Goal: Information Seeking & Learning: Learn about a topic

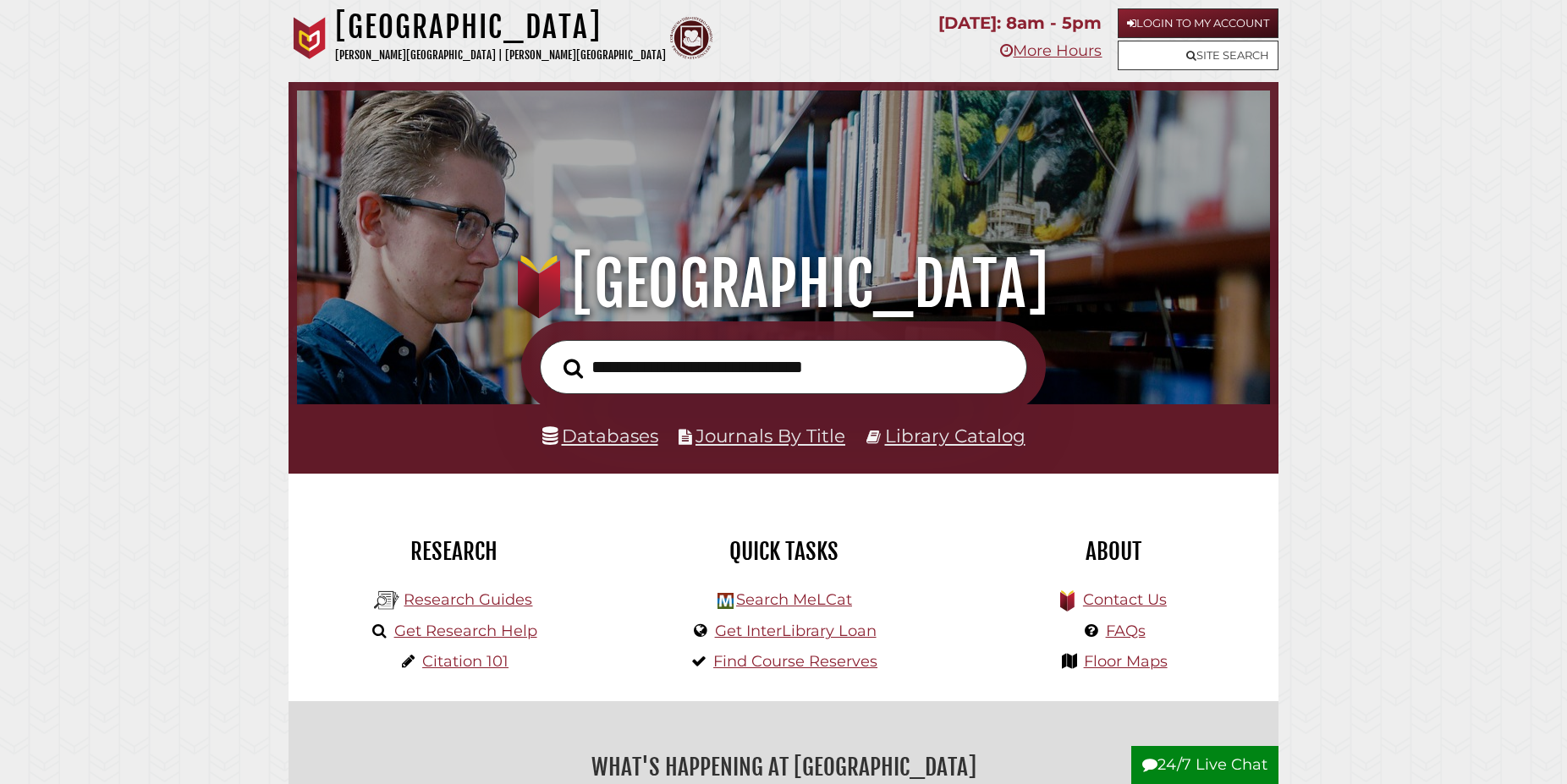
scroll to position [321, 965]
click at [622, 440] on link "Databases" at bounding box center [600, 435] width 116 height 22
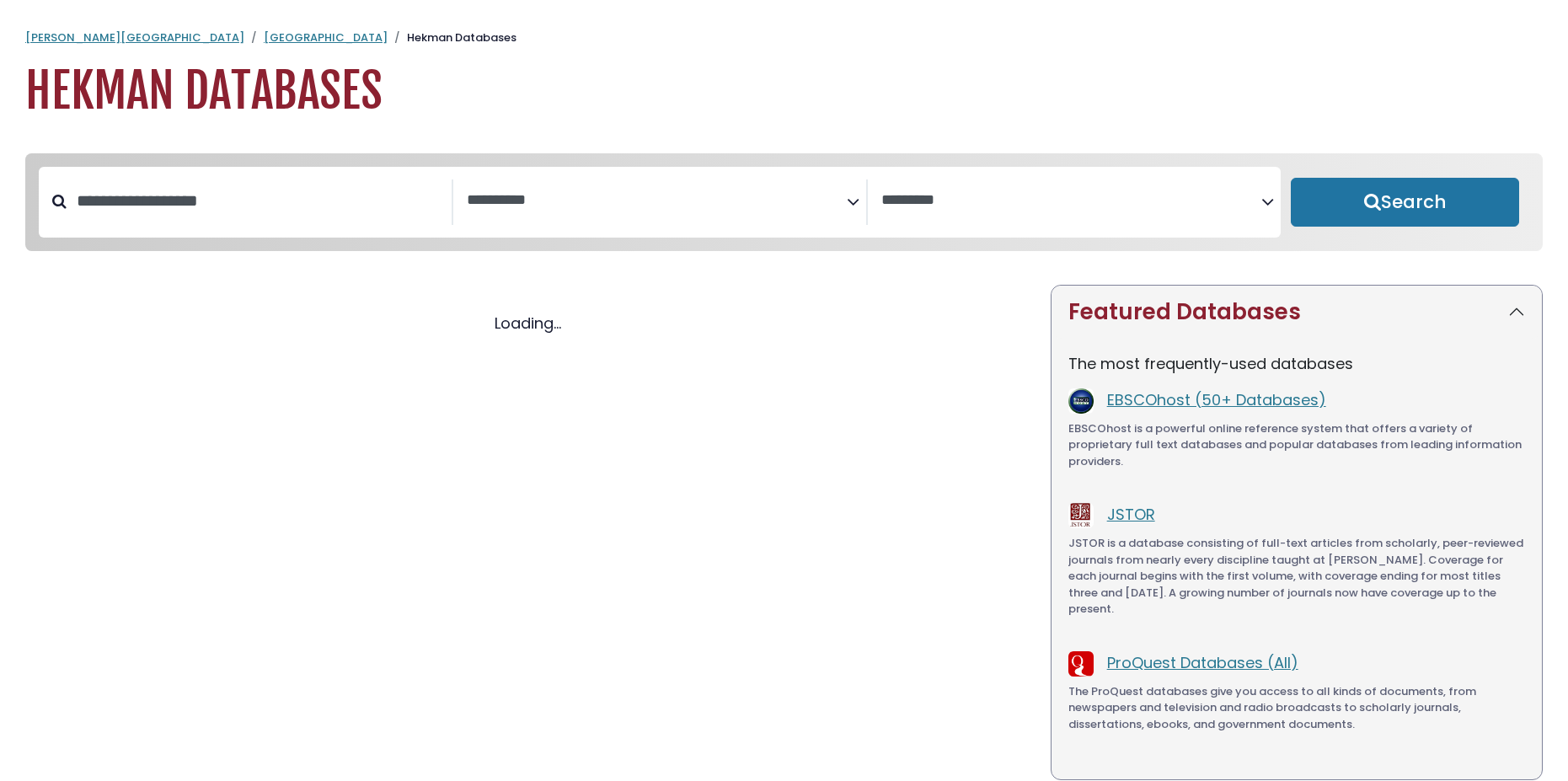
select select "Database Subject Filter"
select select "Database Vendors Filter"
select select "Database Subject Filter"
select select "Database Vendors Filter"
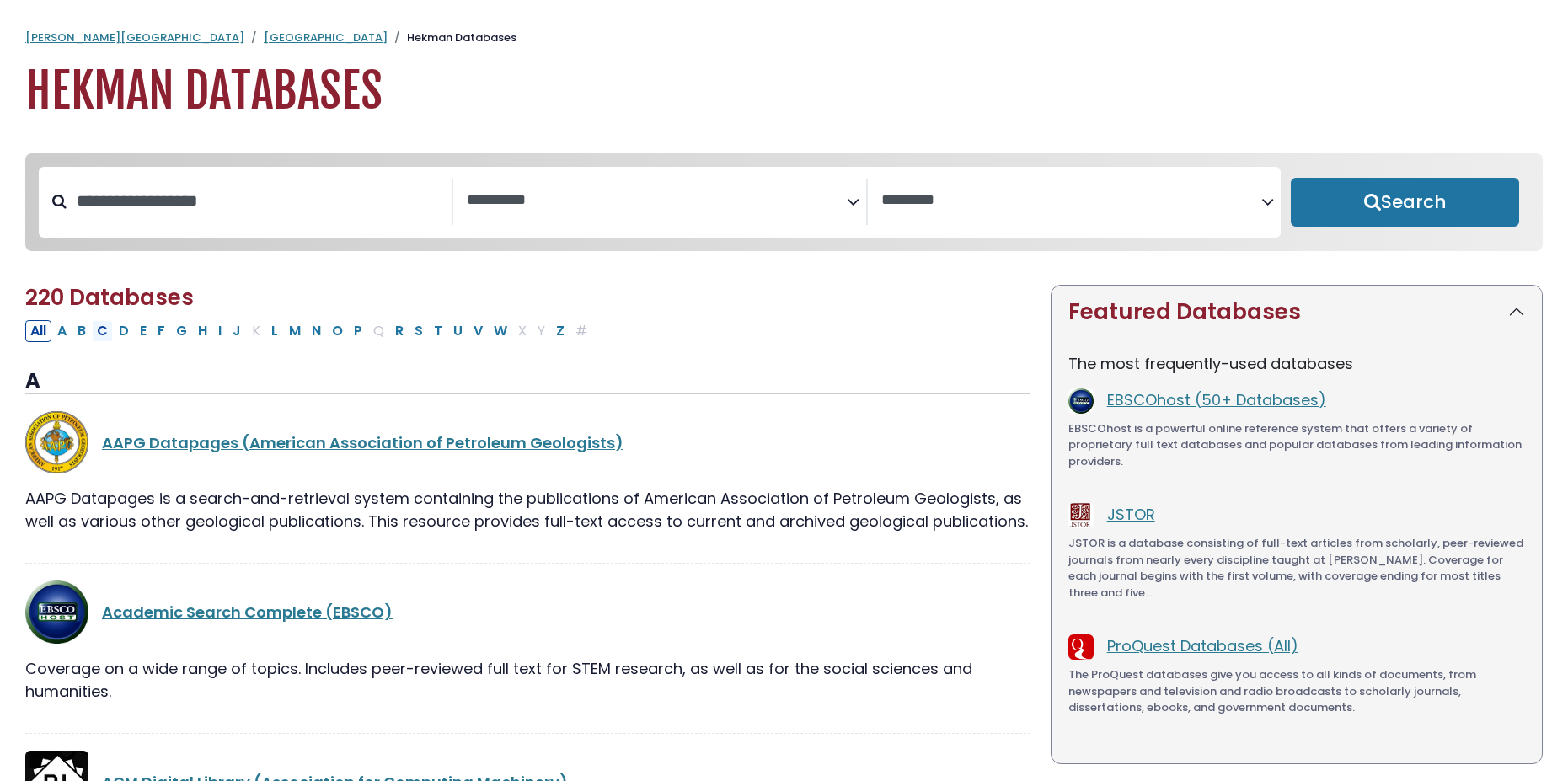
click at [100, 335] on button "C" at bounding box center [102, 330] width 21 height 22
select select "Database Subject Filter"
select select "Database Vendors Filter"
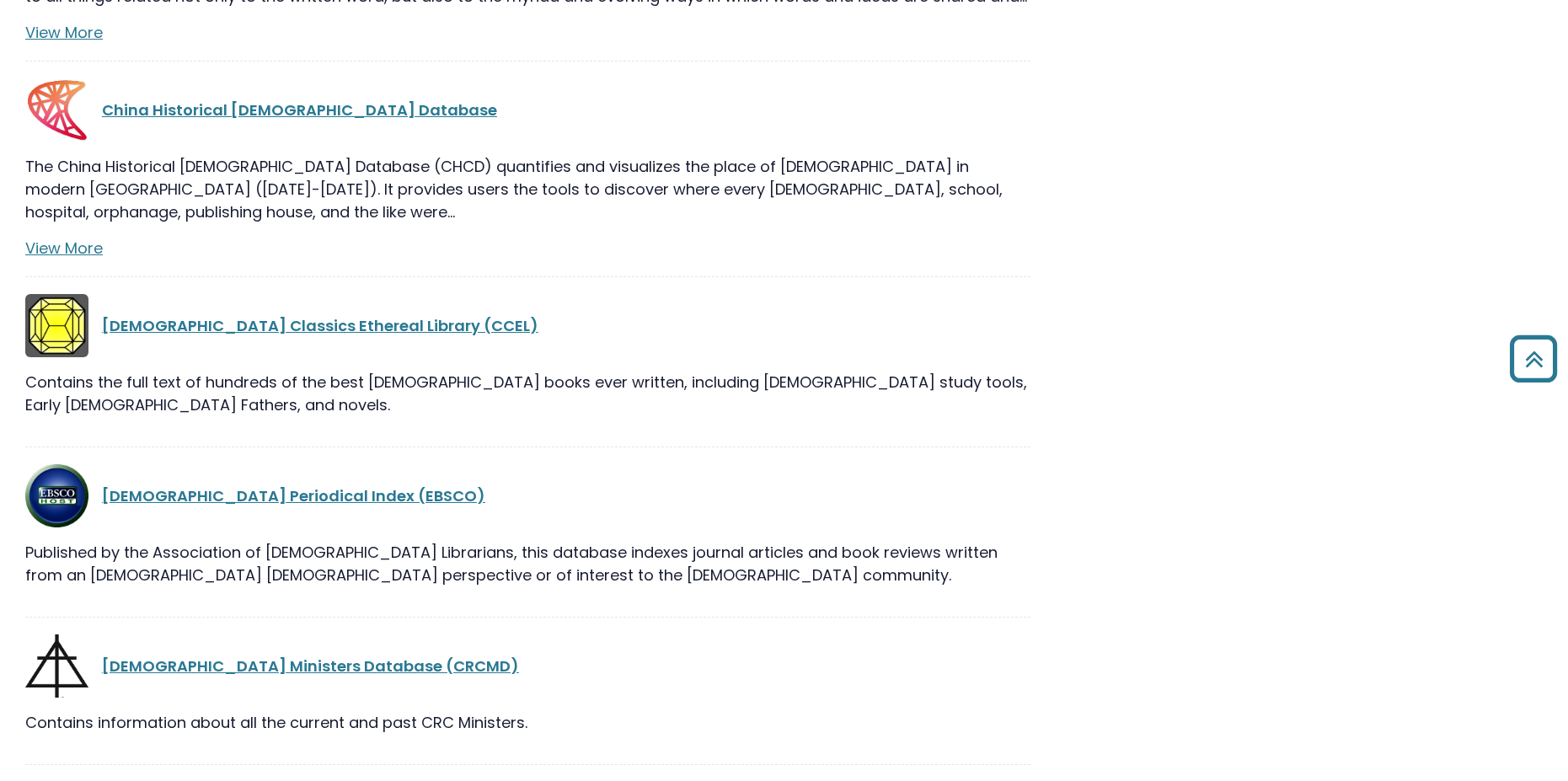
scroll to position [2319, 0]
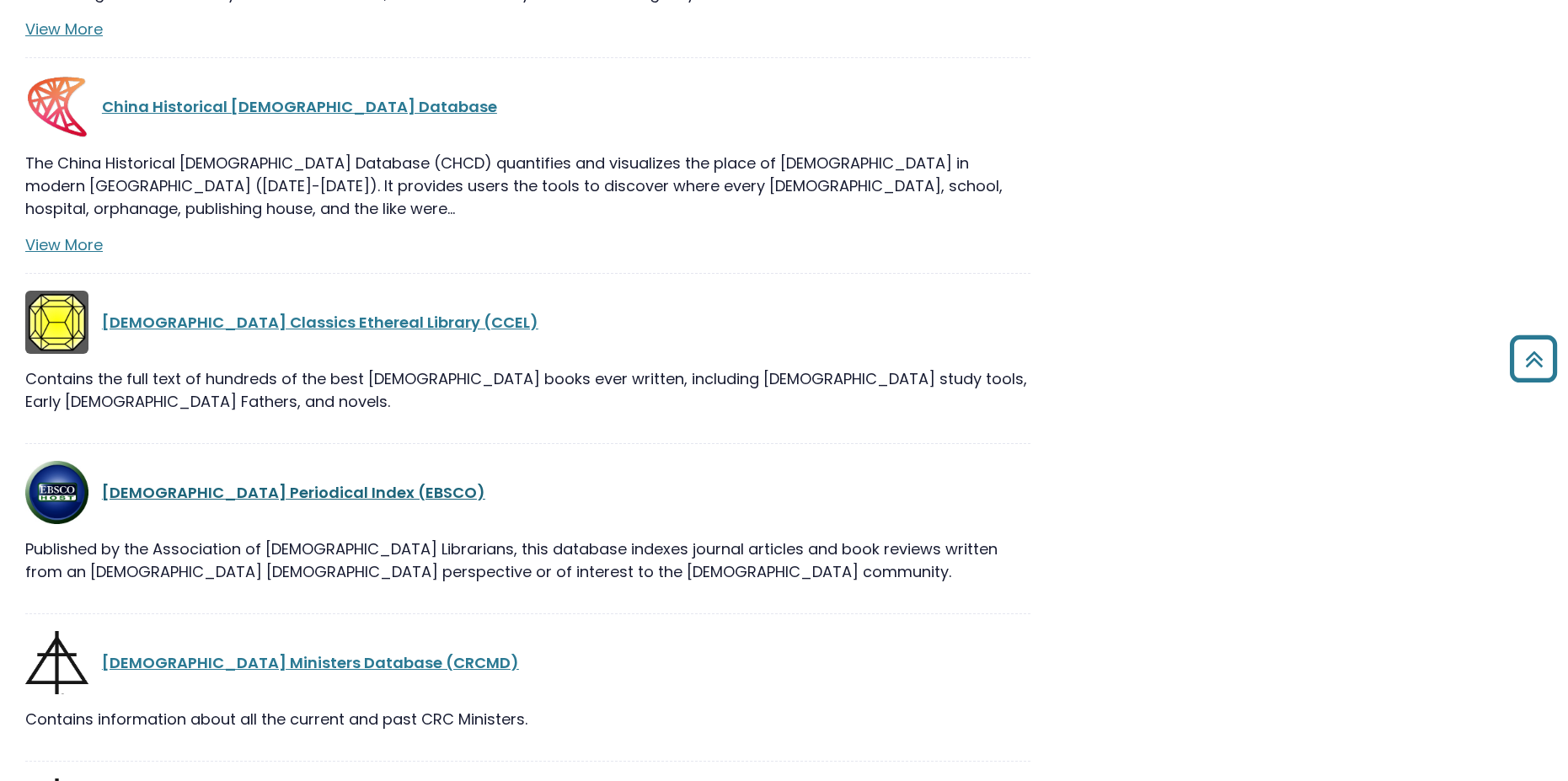
click at [199, 482] on link "[DEMOGRAPHIC_DATA] Periodical Index (EBSCO)" at bounding box center [294, 492] width 384 height 21
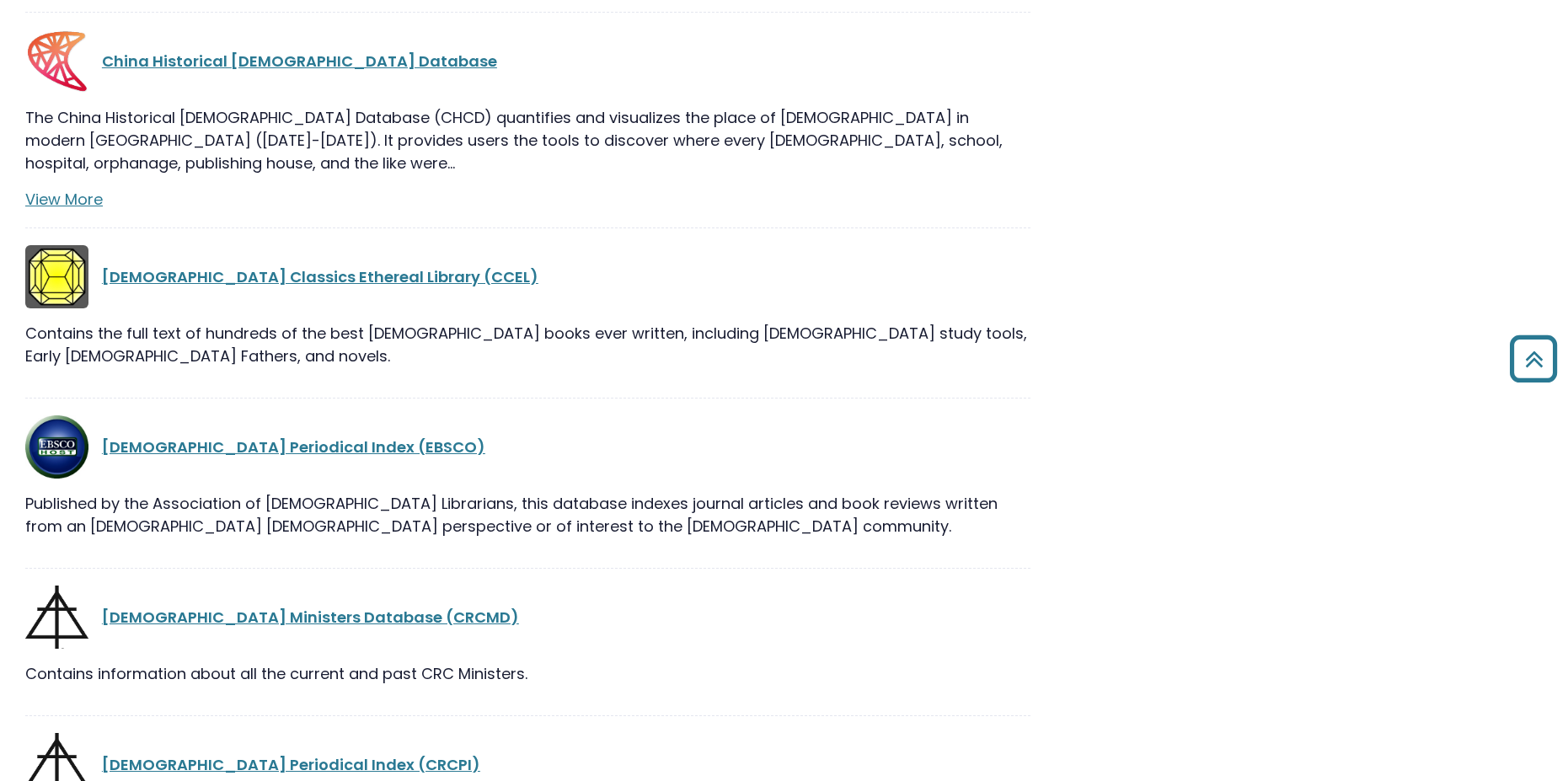
scroll to position [2406, 0]
